Goal: Task Accomplishment & Management: Manage account settings

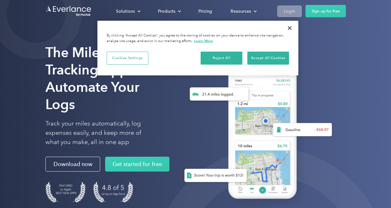
click at [293, 11] on div "Login" at bounding box center [289, 11] width 11 height 8
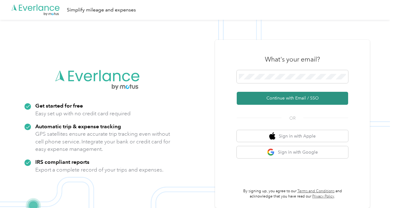
click at [272, 92] on button "Continue with Email / SSO" at bounding box center [291, 98] width 111 height 13
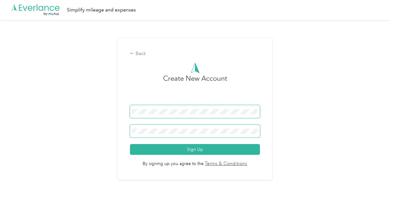
click at [130, 144] on button "Sign Up" at bounding box center [195, 149] width 130 height 11
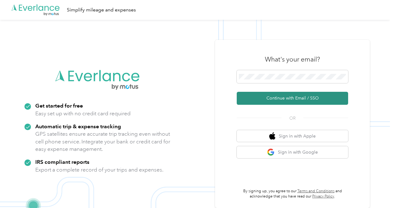
click at [299, 102] on button "Continue with Email / SSO" at bounding box center [291, 98] width 111 height 13
click at [290, 104] on button "Continue with Email / SSO" at bounding box center [291, 98] width 111 height 13
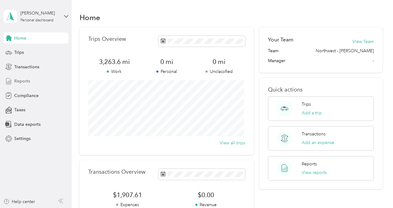
click at [16, 81] on span "Reports" at bounding box center [22, 81] width 16 height 6
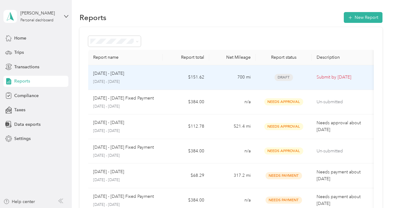
click at [311, 85] on td "Submit by Oct. 4, 2025" at bounding box center [342, 77] width 62 height 25
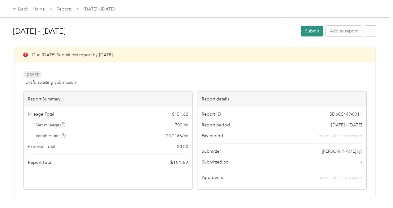
click at [307, 34] on button "Submit" at bounding box center [311, 31] width 23 height 11
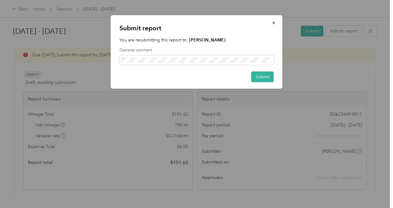
click at [274, 78] on div "Submit report You are resubmitting this report to: Erin M Himes Optional commen…" at bounding box center [197, 52] width 172 height 74
click at [268, 78] on button "Submit" at bounding box center [262, 76] width 23 height 11
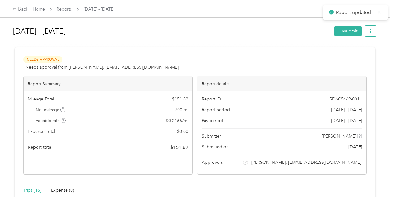
click at [366, 36] on body "Report updated Back Home Reports Sep 1 - 30, 2025 Sep 1 - 30, 2025 Unsubmit Nee…" at bounding box center [194, 104] width 389 height 208
click at [367, 34] on button "button" at bounding box center [369, 31] width 13 height 11
click at [357, 54] on span "Download" at bounding box center [351, 53] width 20 height 6
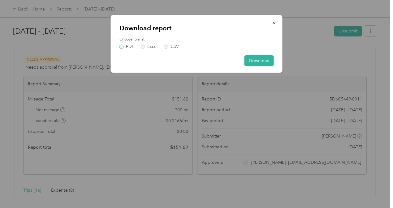
click at [125, 47] on label "PDF" at bounding box center [126, 47] width 15 height 4
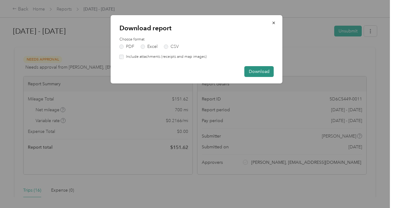
click at [261, 70] on button "Download" at bounding box center [258, 71] width 29 height 11
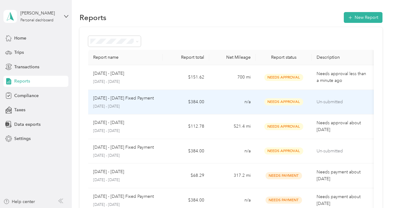
click at [255, 107] on td "Needs Approval" at bounding box center [283, 102] width 56 height 25
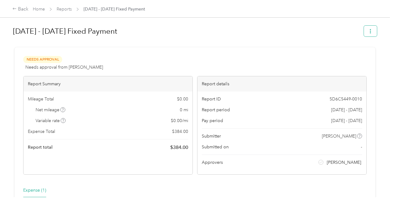
click at [370, 28] on span "button" at bounding box center [370, 30] width 4 height 5
click at [351, 57] on li "Download" at bounding box center [352, 53] width 45 height 11
click at [345, 55] on span "Download" at bounding box center [351, 53] width 20 height 6
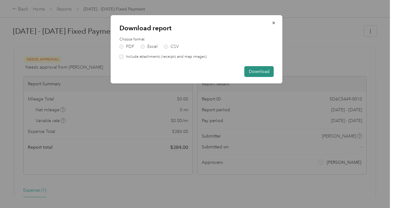
click at [265, 74] on button "Download" at bounding box center [258, 71] width 29 height 11
